Goal: Browse casually

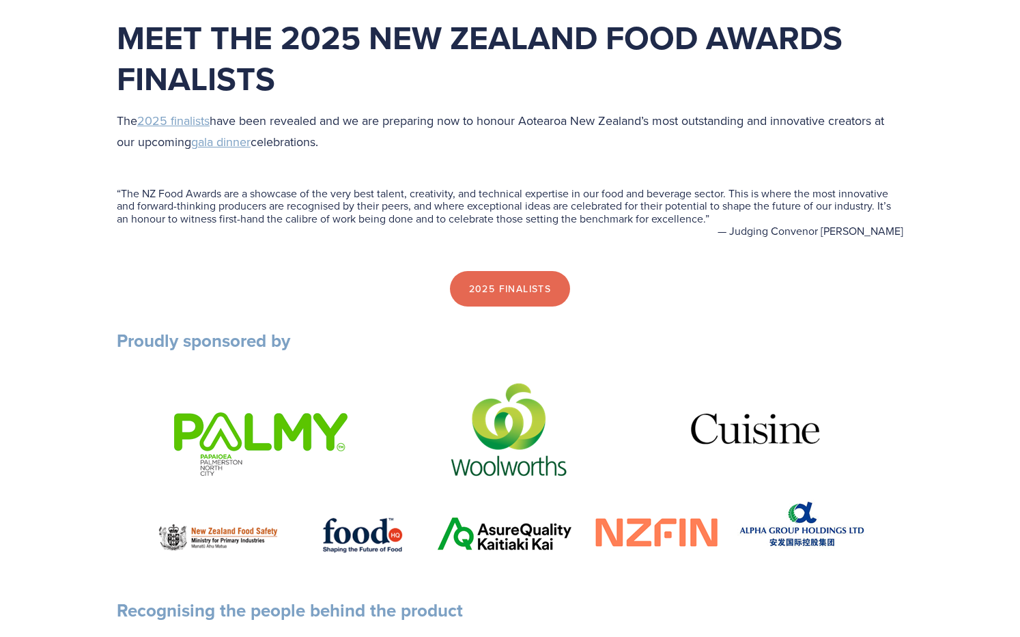
scroll to position [507, 0]
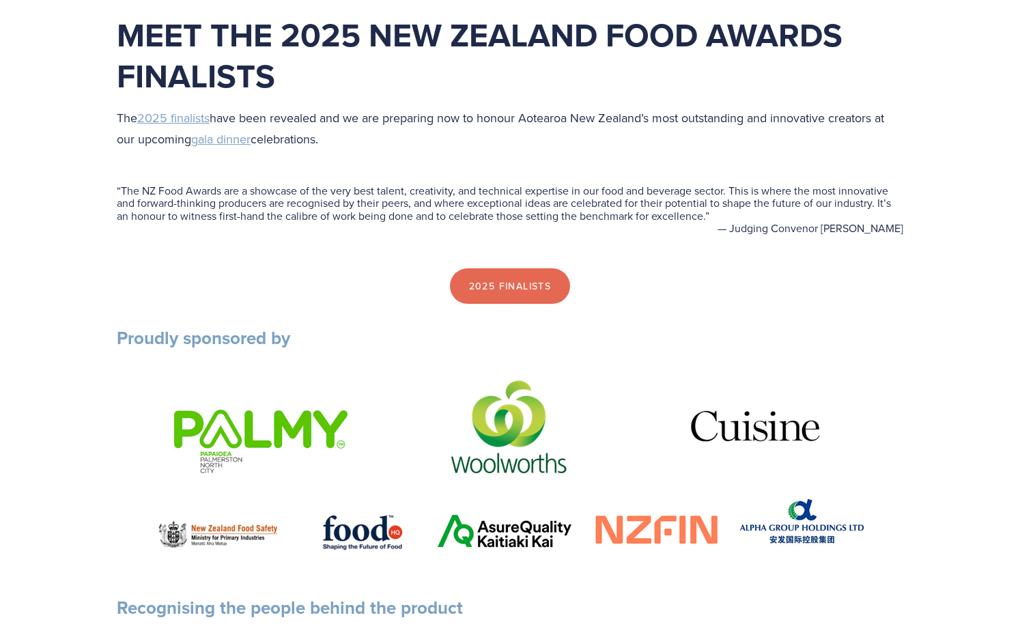
click at [168, 253] on div "“ The NZ Food Awards are a showcase of the very best talent, creativity, and te…" at bounding box center [510, 210] width 810 height 96
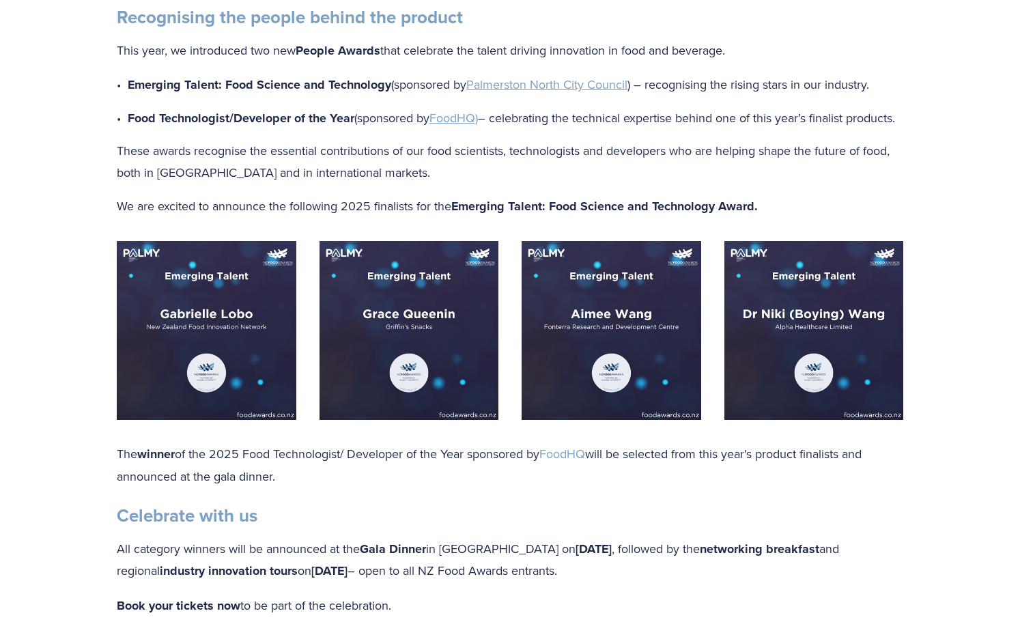
scroll to position [1106, 0]
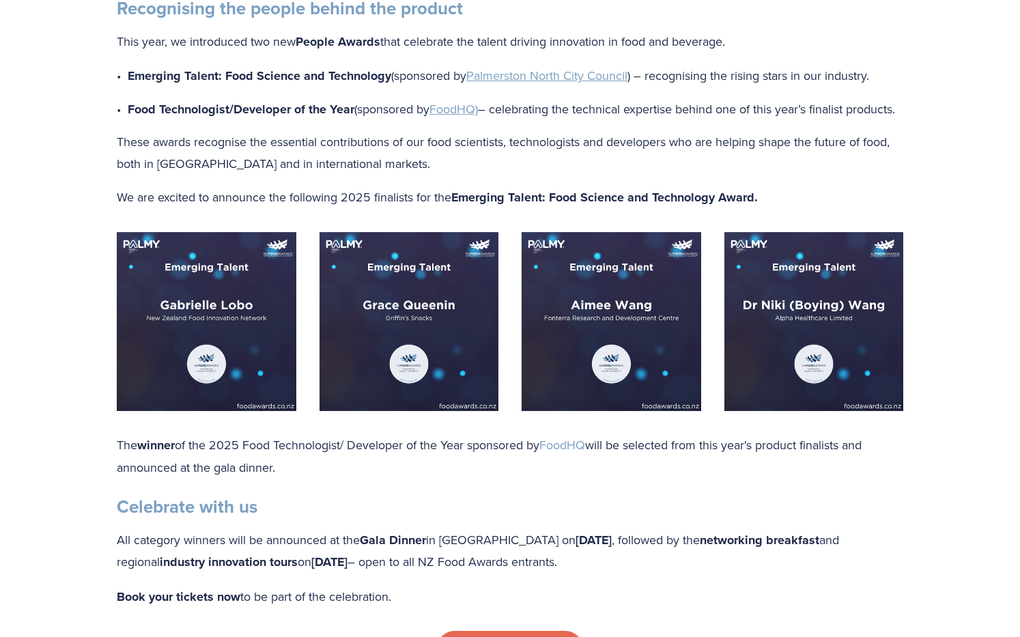
drag, startPoint x: 203, startPoint y: 78, endPoint x: 887, endPoint y: 91, distance: 684.1
click at [887, 91] on div "Recognising the people behind the product This year, we introduced two new Peop…" at bounding box center [510, 103] width 786 height 212
click at [526, 293] on img at bounding box center [611, 322] width 180 height 180
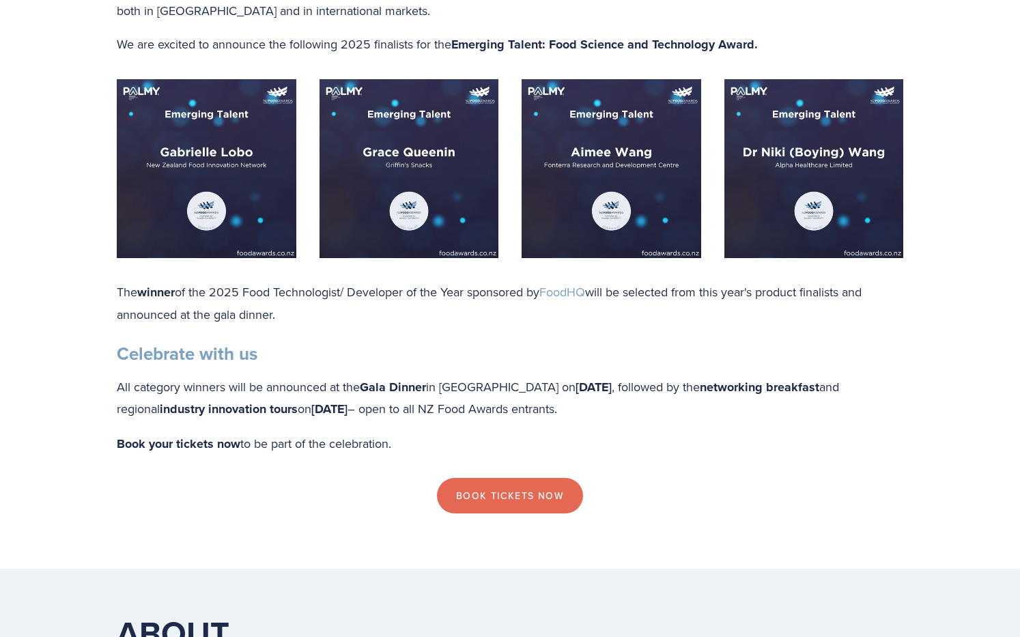
scroll to position [1312, 0]
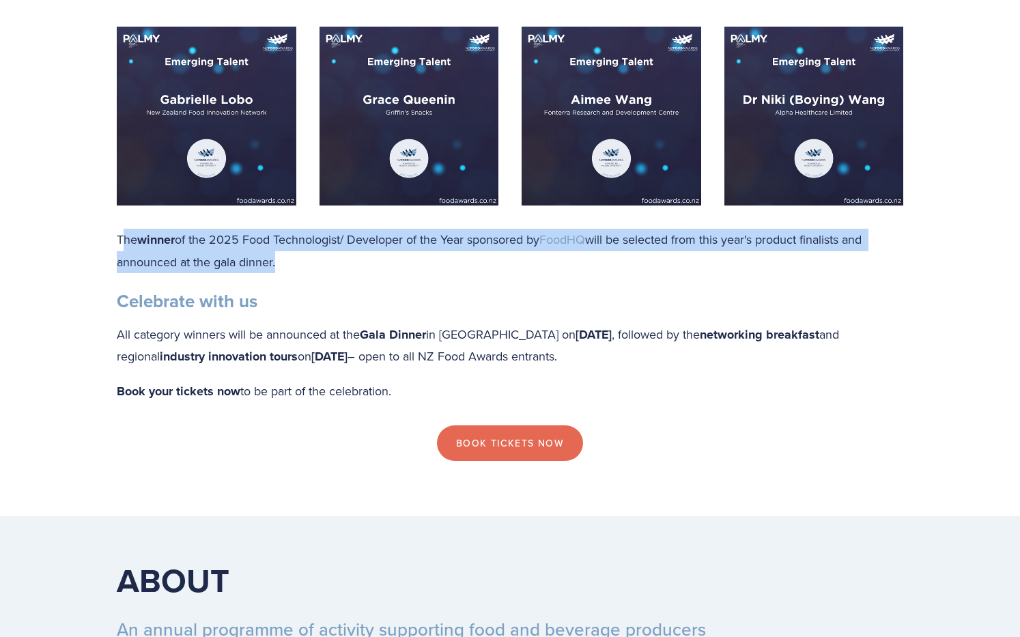
drag, startPoint x: 127, startPoint y: 251, endPoint x: 776, endPoint y: 302, distance: 651.2
click at [824, 302] on div "The winner of the 2025 Food Technologist/ Developer of the Year sponsored by Fo…" at bounding box center [510, 315] width 786 height 173
click at [629, 311] on div "The winner of the 2025 Food Technologist/ Developer of the Year sponsored by Fo…" at bounding box center [510, 315] width 786 height 173
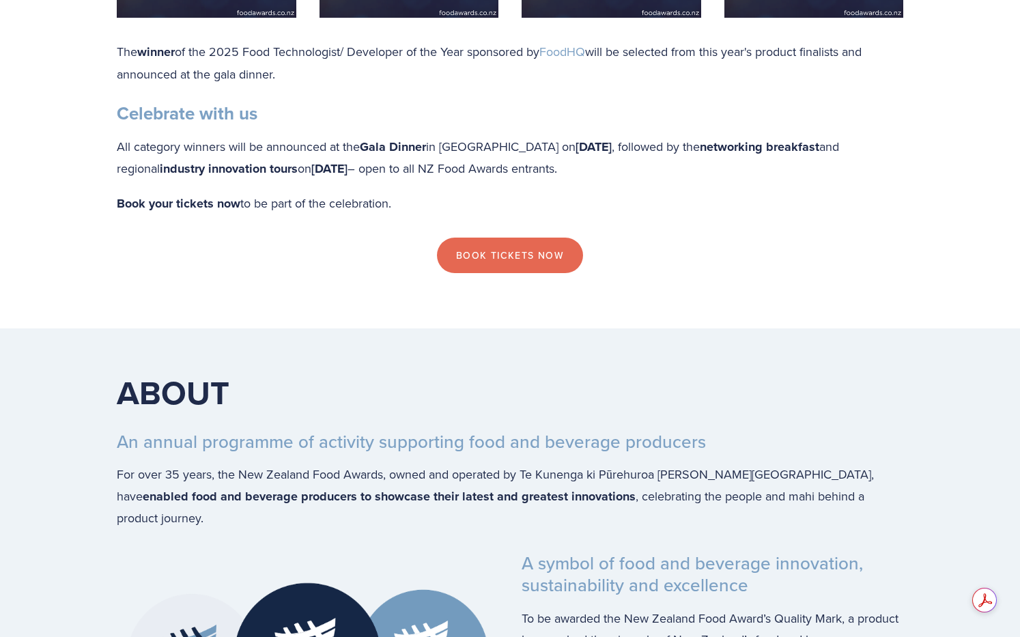
scroll to position [1262, 0]
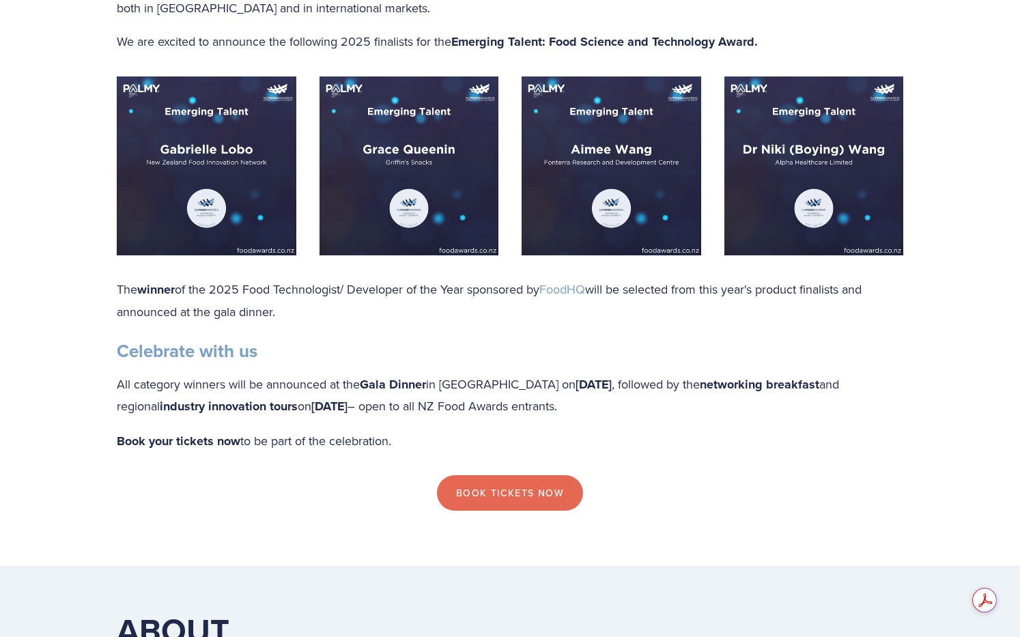
click at [618, 390] on div "The winner of the 2025 Food Technologist/ Developer of the Year sponsored by Fo…" at bounding box center [510, 364] width 786 height 173
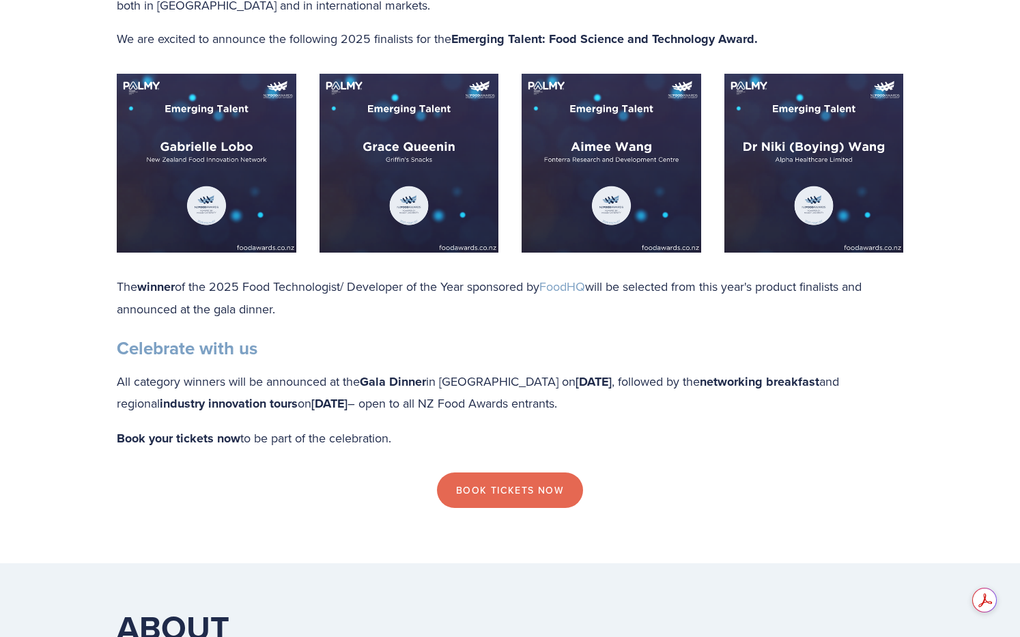
scroll to position [1272, 0]
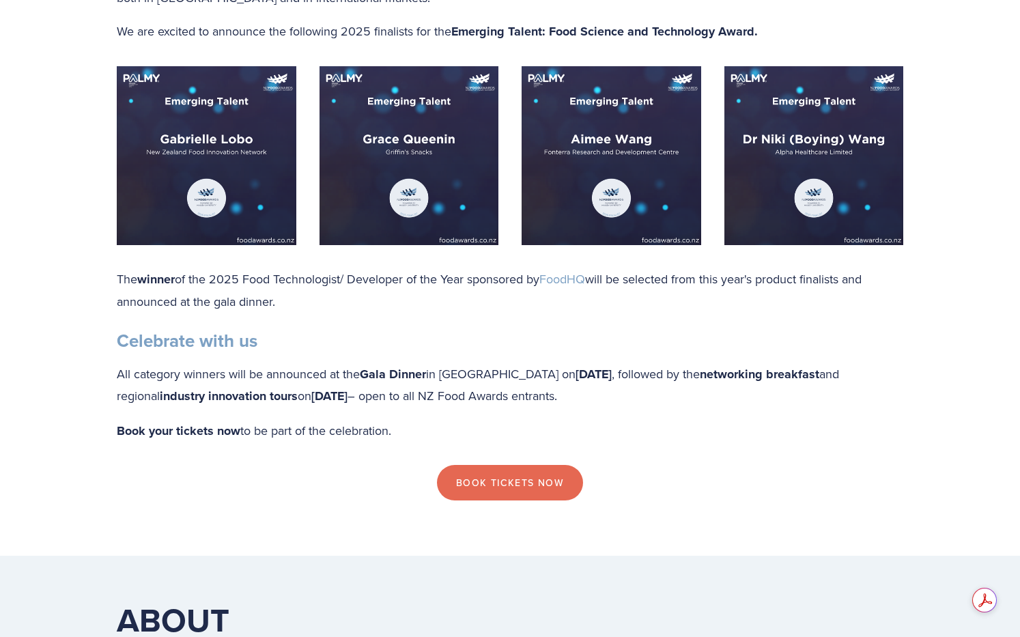
drag, startPoint x: 124, startPoint y: 395, endPoint x: 635, endPoint y: 444, distance: 513.5
click at [640, 442] on div "The winner of the 2025 Food Technologist/ Developer of the Year sponsored by Fo…" at bounding box center [510, 354] width 786 height 173
drag, startPoint x: 263, startPoint y: 435, endPoint x: 283, endPoint y: 434, distance: 19.2
click at [263, 435] on div "The winner of the 2025 Food Technologist/ Developer of the Year sponsored by Fo…" at bounding box center [510, 354] width 786 height 173
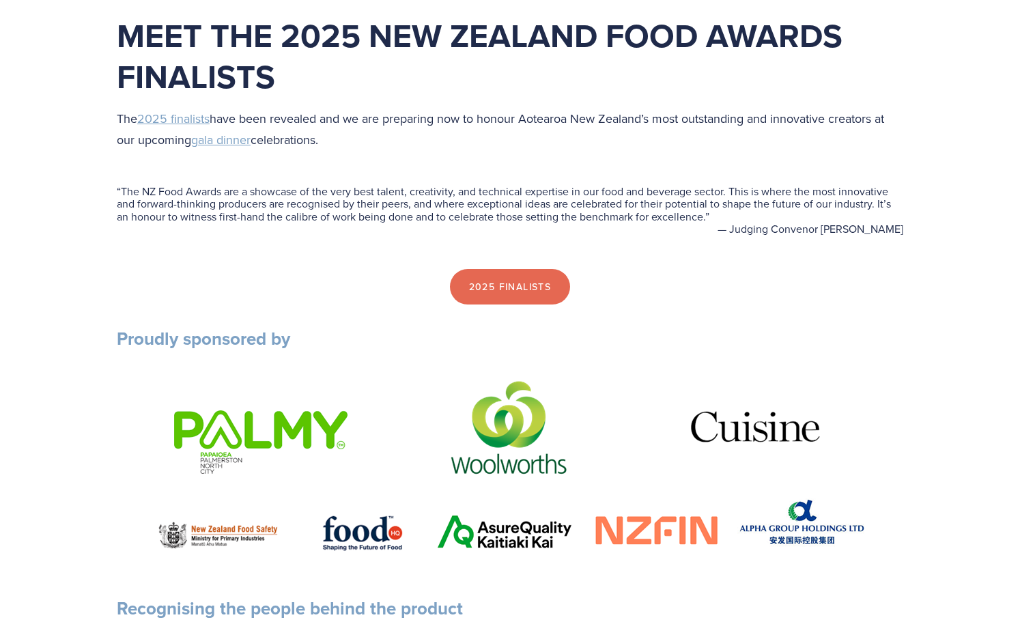
scroll to position [518, 0]
